Goal: Task Accomplishment & Management: Use online tool/utility

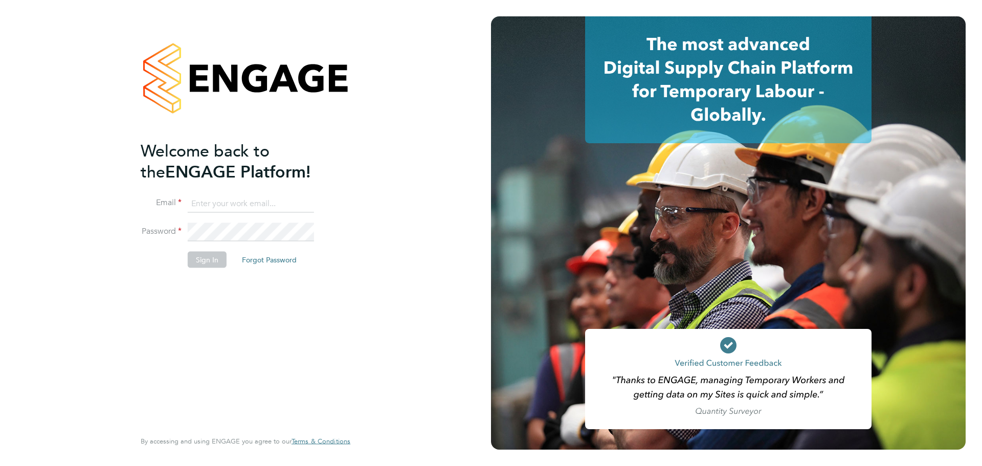
click at [269, 200] on input at bounding box center [251, 203] width 126 height 18
type input "cj.sales@bgis.com"
click at [199, 257] on button "Sign In" at bounding box center [207, 260] width 39 height 16
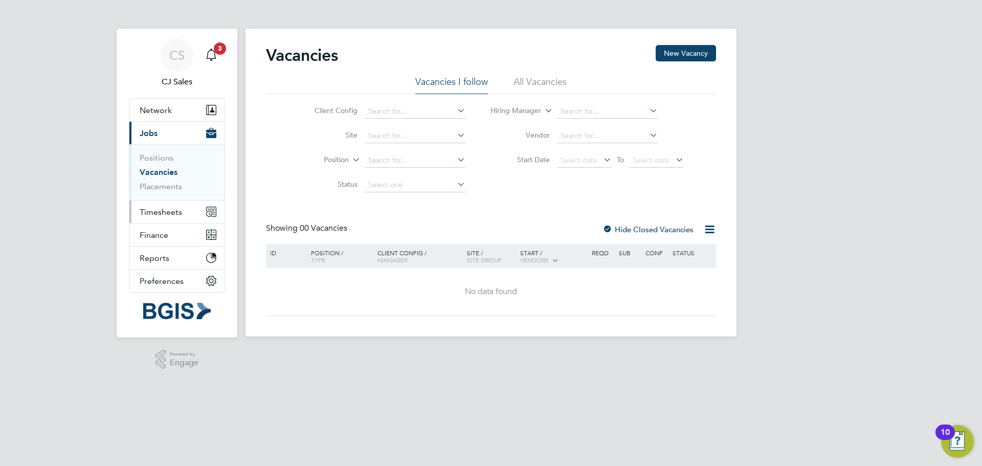
click at [180, 215] on span "Timesheets" at bounding box center [161, 212] width 42 height 10
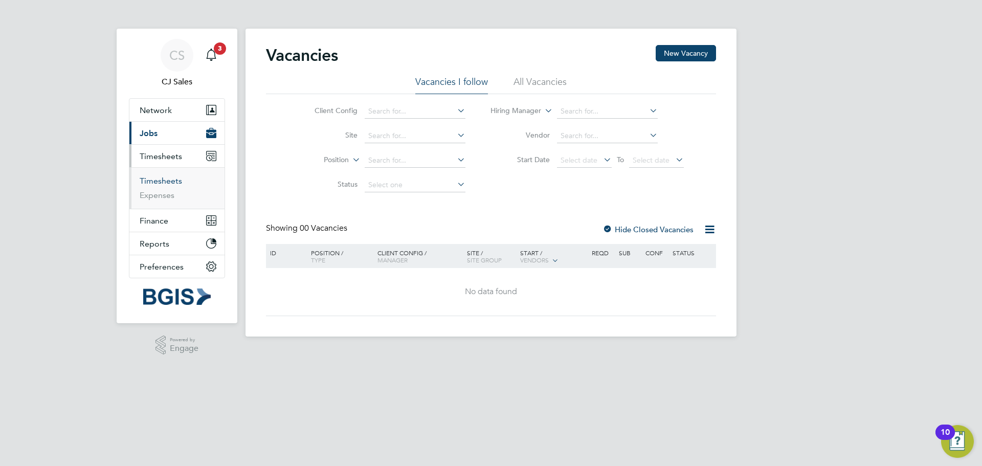
click at [164, 179] on link "Timesheets" at bounding box center [161, 181] width 42 height 10
